Goal: Information Seeking & Learning: Learn about a topic

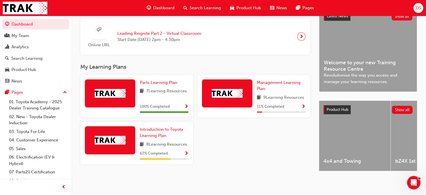
scroll to position [111, 0]
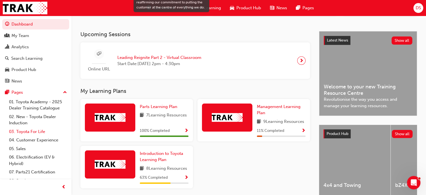
click at [27, 129] on link "03. Toyota For Life" at bounding box center [38, 131] width 62 height 9
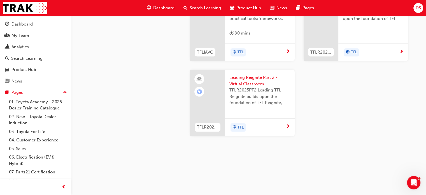
scroll to position [628, 0]
click at [289, 129] on span "next-icon" at bounding box center [288, 126] width 4 height 5
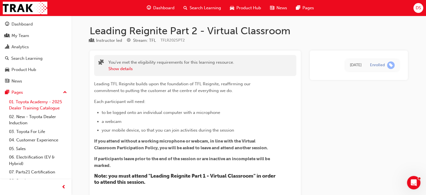
click at [17, 106] on link "01. Toyota Academy - 2025 Dealer Training Catalogue" at bounding box center [38, 104] width 62 height 15
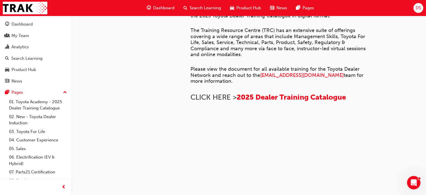
scroll to position [444, 0]
click at [11, 37] on div "My Team" at bounding box center [20, 35] width 18 height 6
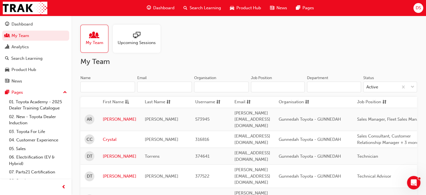
click at [135, 41] on span "Upcoming Sessions" at bounding box center [137, 42] width 38 height 6
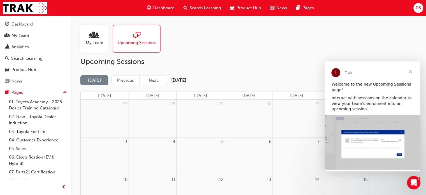
click at [409, 72] on span "Close" at bounding box center [410, 71] width 20 height 20
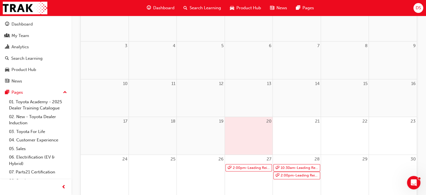
scroll to position [112, 0]
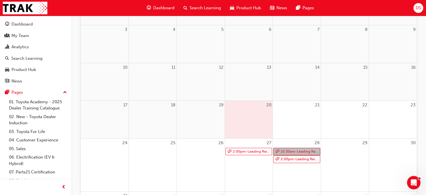
click at [291, 151] on link "10:30am - Leading Reignite Part 2 - Virtual Classroom" at bounding box center [296, 152] width 46 height 8
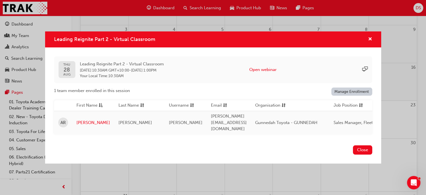
click at [373, 40] on div "Leading Reignite Part 2 - Virtual Classroom" at bounding box center [213, 39] width 336 height 16
click at [370, 40] on span "cross-icon" at bounding box center [370, 39] width 4 height 5
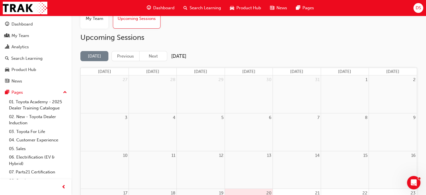
scroll to position [0, 0]
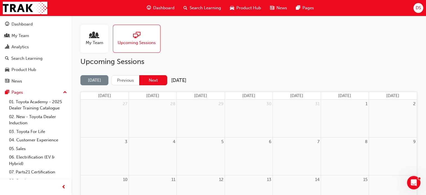
click at [152, 77] on button "Next" at bounding box center [153, 80] width 28 height 10
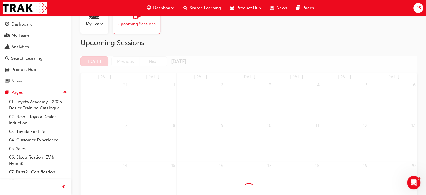
scroll to position [56, 0]
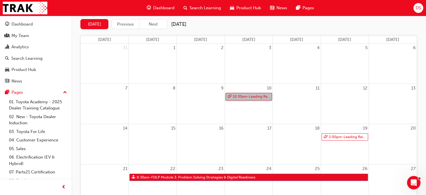
click at [246, 96] on link "10:30am - Leading Reignite Part 2 - Virtual Classroom" at bounding box center [248, 97] width 46 height 8
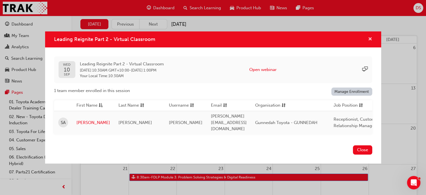
click at [369, 39] on span "cross-icon" at bounding box center [370, 39] width 4 height 5
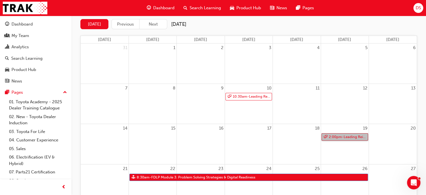
click at [342, 136] on link "2:00pm - Leading Reignite Part 2 - Virtual Classroom" at bounding box center [345, 137] width 46 height 8
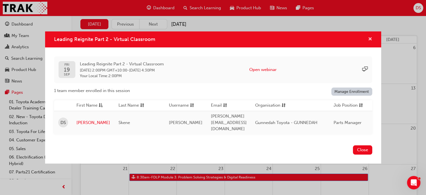
click at [368, 41] on span "cross-icon" at bounding box center [370, 39] width 4 height 5
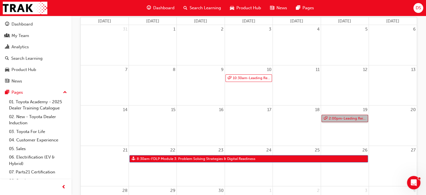
scroll to position [62, 0]
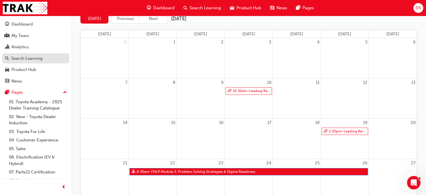
click at [20, 56] on div "Search Learning" at bounding box center [26, 58] width 31 height 6
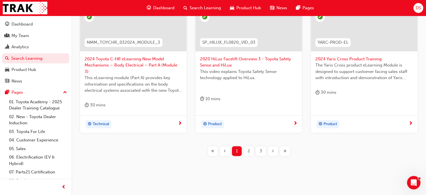
scroll to position [246, 0]
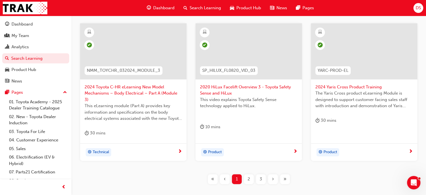
click at [248, 176] on span "2" at bounding box center [249, 179] width 3 height 6
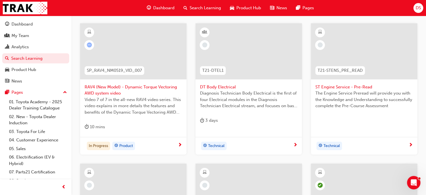
scroll to position [78, 0]
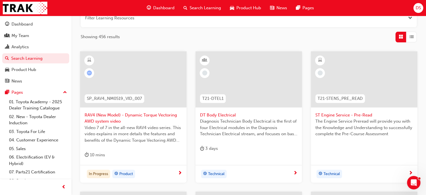
click at [89, 73] on span "learningRecordVerb_ATTEMPT-icon" at bounding box center [89, 72] width 5 height 5
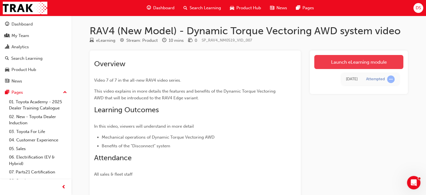
click at [360, 60] on link "Launch eLearning module" at bounding box center [358, 62] width 89 height 14
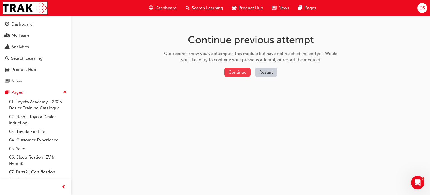
click at [235, 72] on button "Continue" at bounding box center [237, 72] width 26 height 9
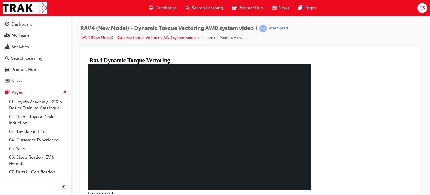
type input "0.019"
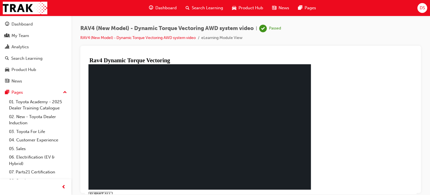
click at [21, 61] on div "Search Learning" at bounding box center [26, 58] width 31 height 6
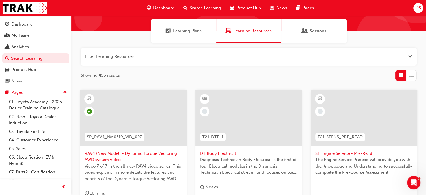
scroll to position [28, 0]
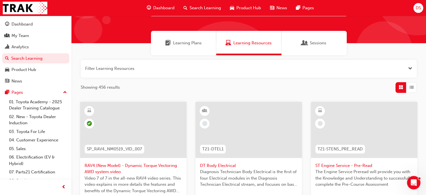
click at [205, 122] on span "learningRecordVerb_NONE-icon" at bounding box center [204, 123] width 5 height 5
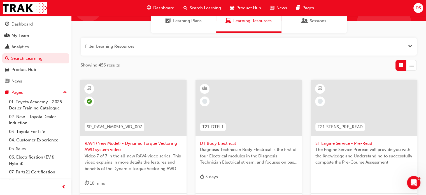
scroll to position [84, 0]
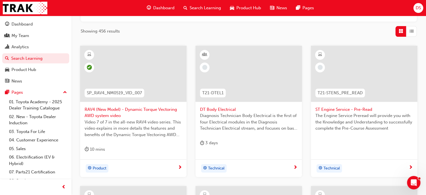
click at [347, 110] on span "ST Engine Service - Pre-Read" at bounding box center [363, 109] width 97 height 6
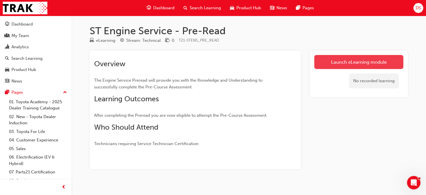
click at [355, 62] on link "Launch eLearning module" at bounding box center [358, 62] width 89 height 14
